Goal: Information Seeking & Learning: Learn about a topic

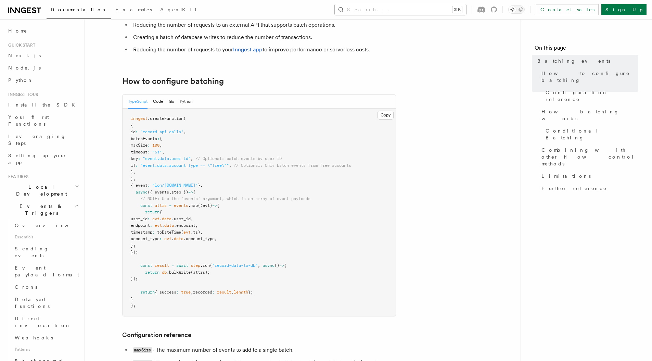
click at [427, 9] on button "Search... ⌘K" at bounding box center [400, 9] width 131 height 11
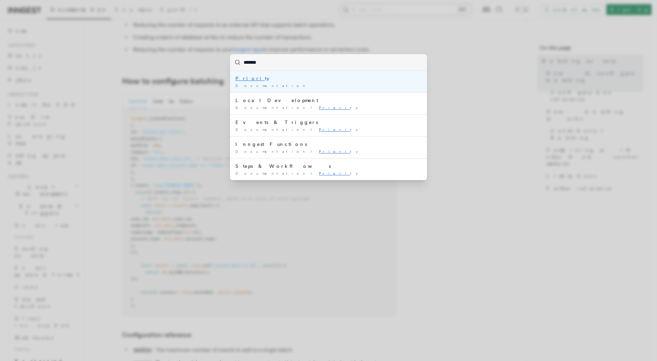
type input "********"
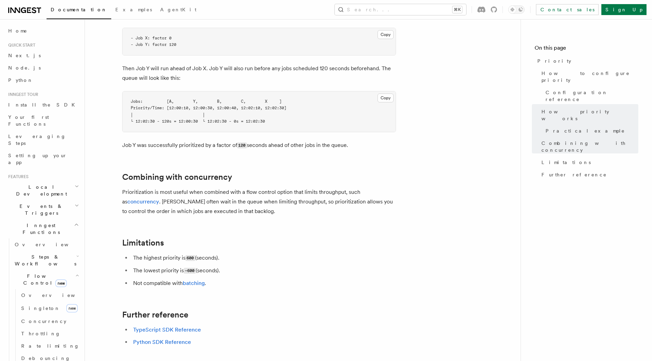
scroll to position [619, 0]
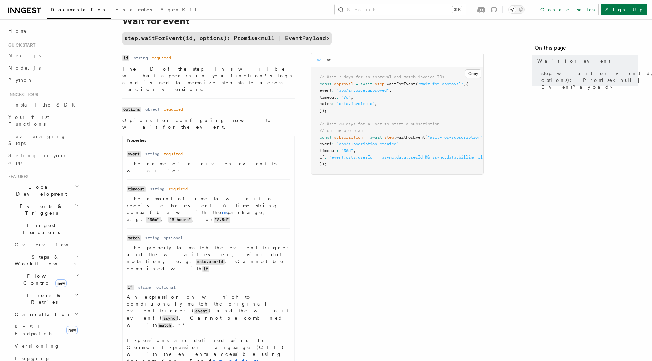
scroll to position [97, 0]
